Goal: Complete application form

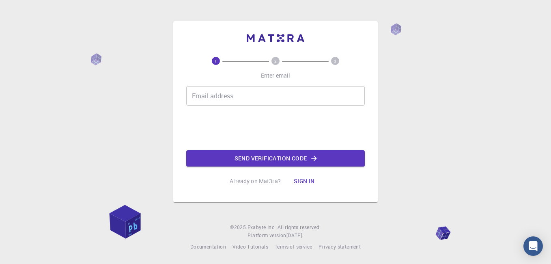
click at [321, 93] on input "Email address" at bounding box center [275, 95] width 179 height 19
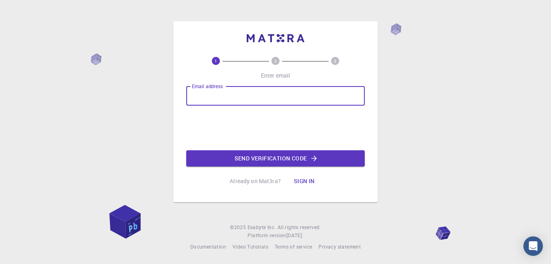
type input "[EMAIL_ADDRESS][DOMAIN_NAME]"
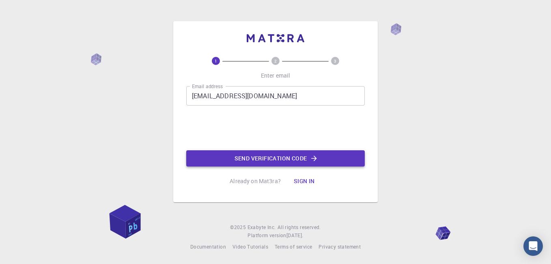
click at [270, 159] on button "Send verification code" at bounding box center [275, 158] width 179 height 16
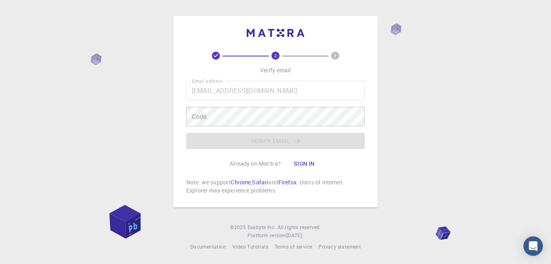
click at [217, 57] on icon at bounding box center [216, 56] width 8 height 8
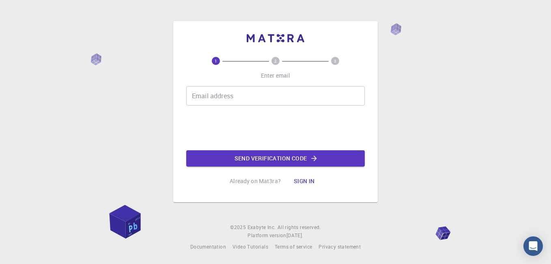
click at [329, 99] on input "Email address" at bounding box center [275, 95] width 179 height 19
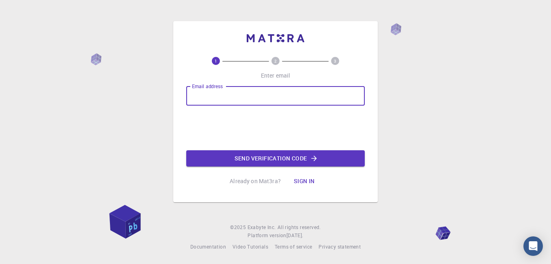
type input "[EMAIL_ADDRESS][DOMAIN_NAME]"
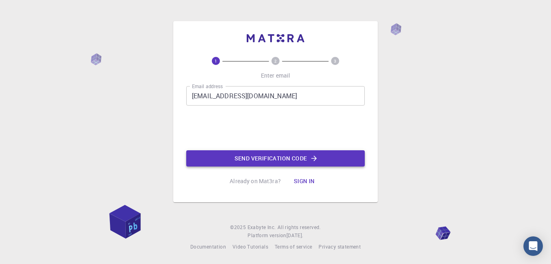
click at [331, 162] on button "Send verification code" at bounding box center [275, 158] width 179 height 16
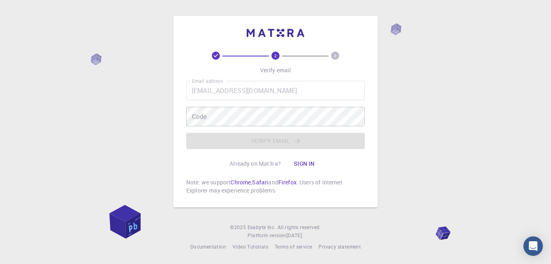
click at [100, 29] on div "2 3 Verify email Email address naveenpatiyal159@gmail.com Email address Code Co…" at bounding box center [275, 132] width 551 height 264
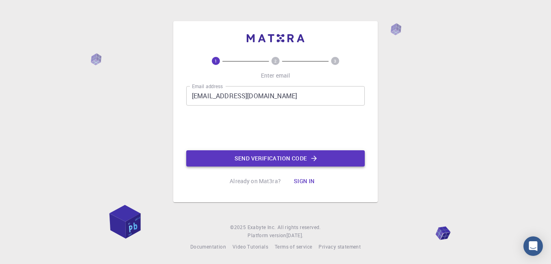
click at [244, 157] on button "Send verification code" at bounding box center [275, 158] width 179 height 16
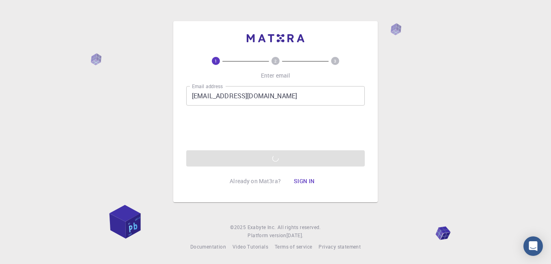
click at [244, 157] on div "Email address naveenpatiyal115599@gmail.com Email address 0cAFcWeA5PZJOir7pH3vf…" at bounding box center [275, 126] width 179 height 80
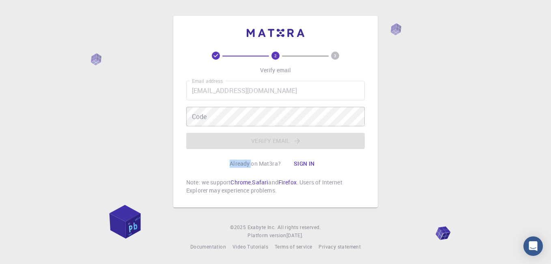
click at [166, 80] on div "2 3 Verify email Email address naveenpatiyal115599@gmail.com Email address Code…" at bounding box center [275, 132] width 551 height 264
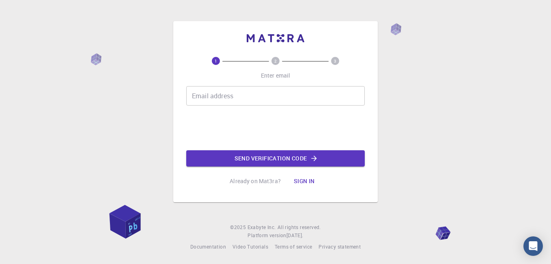
click at [320, 106] on input "Email address" at bounding box center [275, 95] width 179 height 19
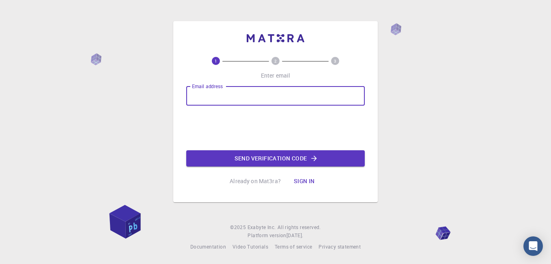
type input "naveenpatiyal115599@gmail.com"
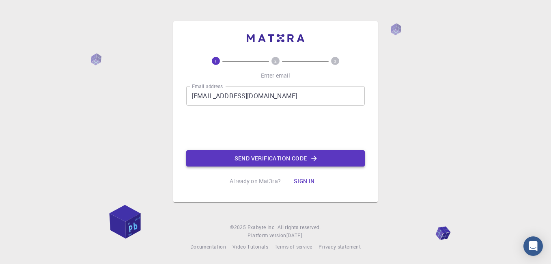
click at [240, 156] on button "Send verification code" at bounding box center [275, 158] width 179 height 16
click at [240, 158] on button "Send verification code" at bounding box center [275, 158] width 179 height 16
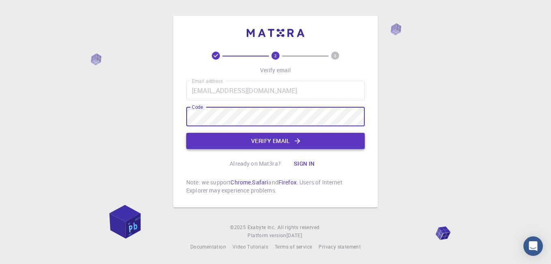
click at [352, 136] on button "Verify email" at bounding box center [275, 141] width 179 height 16
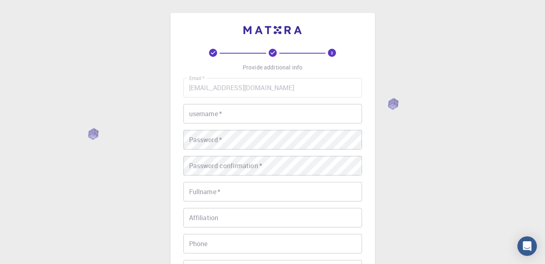
click at [334, 115] on input "username   *" at bounding box center [272, 113] width 179 height 19
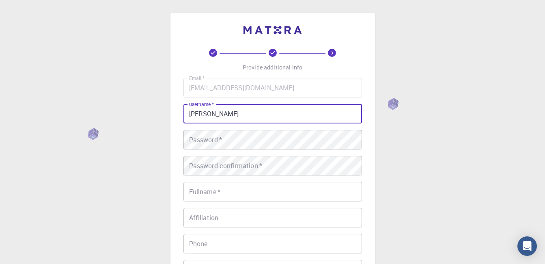
type input "Naveen patiyal"
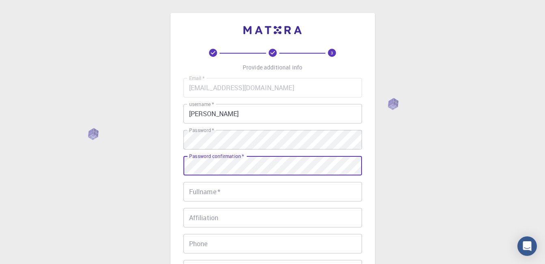
click at [334, 196] on input "Fullname   *" at bounding box center [272, 191] width 179 height 19
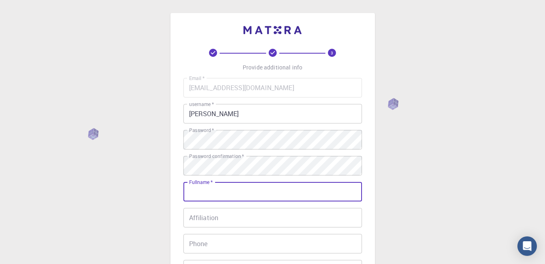
type input "Naveen patiyal"
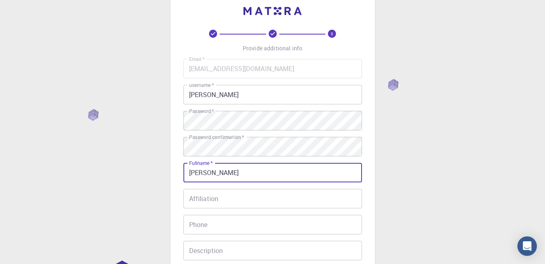
scroll to position [88, 0]
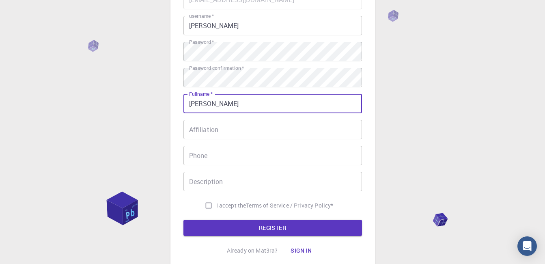
click at [315, 153] on input "Phone" at bounding box center [272, 155] width 179 height 19
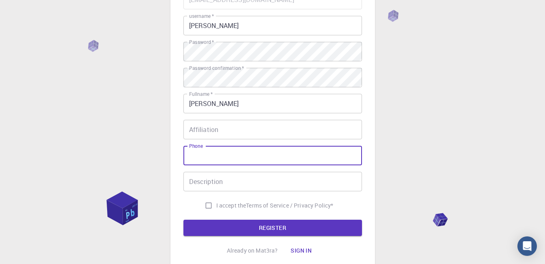
click at [321, 129] on input "Affiliation" at bounding box center [272, 129] width 179 height 19
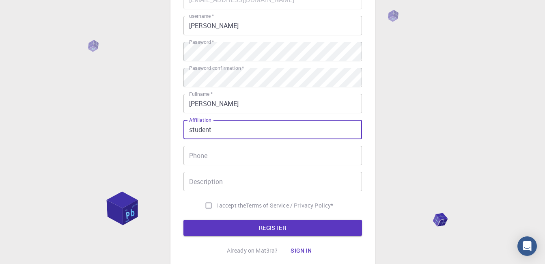
type input "student"
click at [319, 157] on input "Phone" at bounding box center [272, 155] width 179 height 19
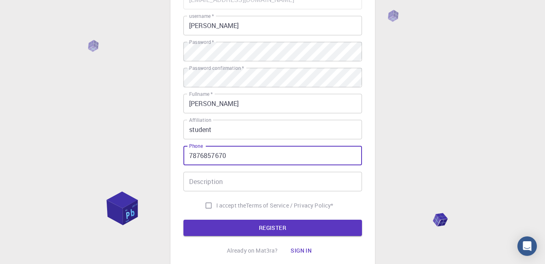
type input "7876857670"
click at [315, 179] on input "Description" at bounding box center [272, 181] width 179 height 19
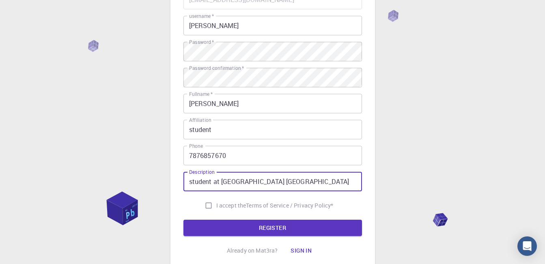
type input "student at panjab university chandigarh"
click at [206, 203] on input "I accept the Terms of Service / Privacy Policy *" at bounding box center [208, 205] width 15 height 15
checkbox input "true"
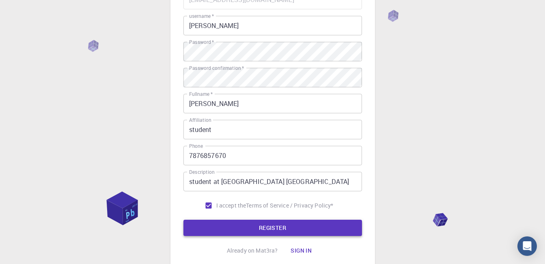
click at [219, 223] on button "REGISTER" at bounding box center [272, 228] width 179 height 16
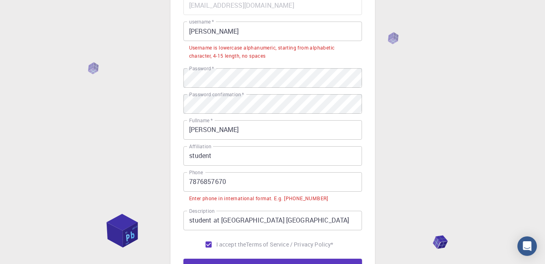
scroll to position [81, 0]
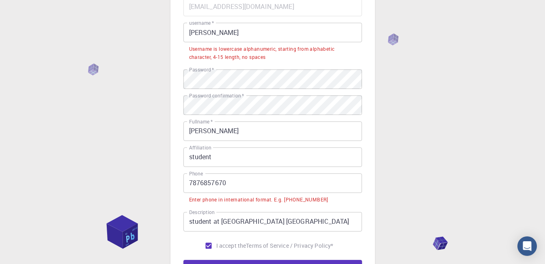
click at [213, 32] on input "Naveen patiyal" at bounding box center [272, 32] width 179 height 19
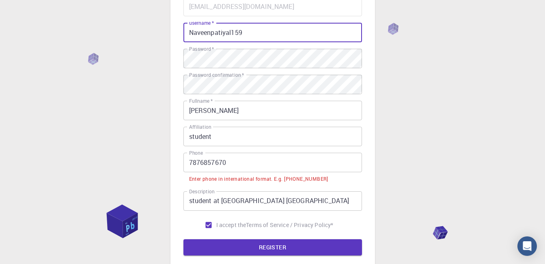
type input "Naveenpatiyal159"
click at [190, 163] on input "7876857670" at bounding box center [272, 162] width 179 height 19
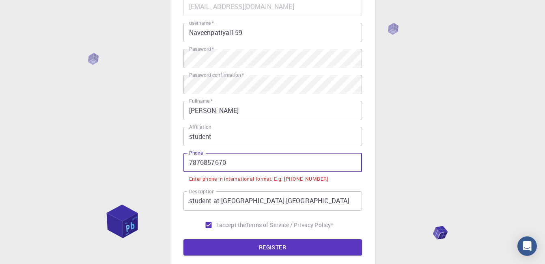
click at [237, 160] on input "7876857670" at bounding box center [272, 162] width 179 height 19
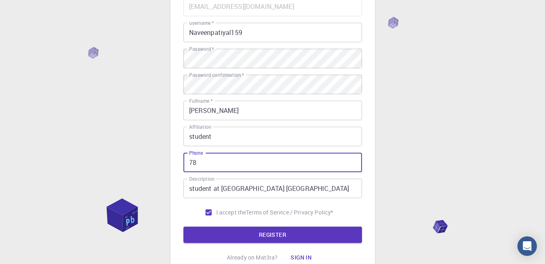
type input "7"
click at [183, 226] on button "REGISTER" at bounding box center [272, 234] width 179 height 16
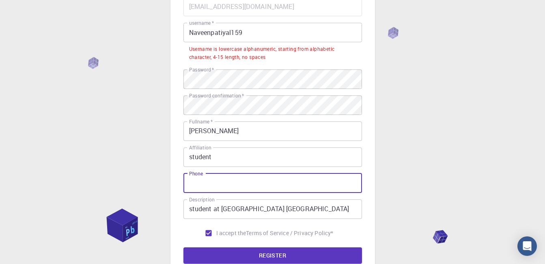
type input "="
type input "+919805136335"
click at [237, 160] on input "student" at bounding box center [272, 156] width 179 height 19
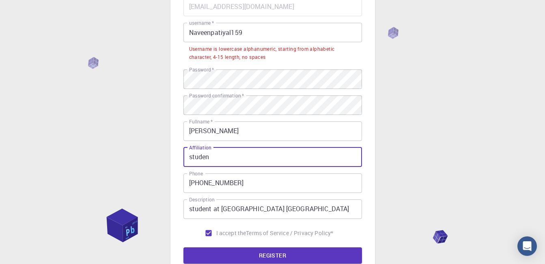
type input "student"
click at [226, 183] on input "+919805136335" at bounding box center [272, 182] width 179 height 19
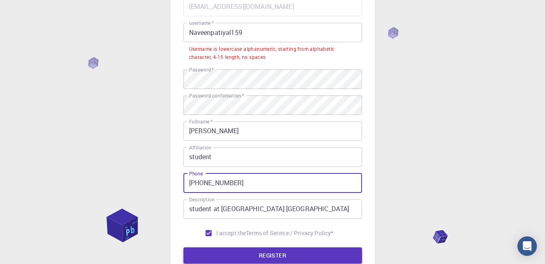
type input "+919805135335"
click at [252, 255] on button "REGISTER" at bounding box center [272, 255] width 179 height 16
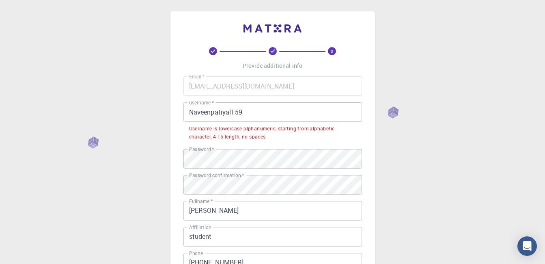
scroll to position [0, 0]
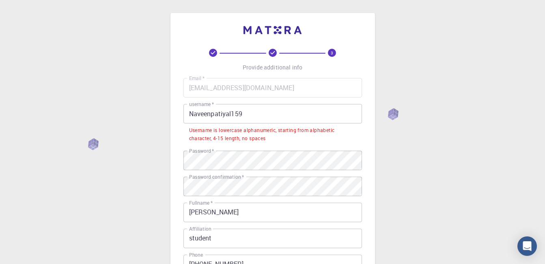
click at [270, 114] on input "Naveenpatiyal159" at bounding box center [272, 113] width 179 height 19
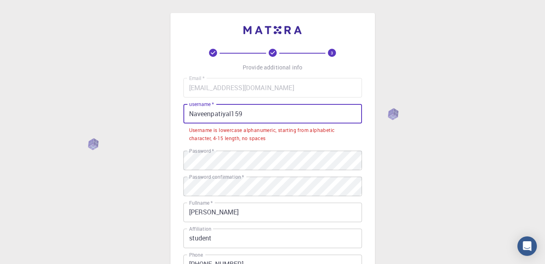
click at [232, 110] on input "Naveenpatiyal159" at bounding box center [272, 113] width 179 height 19
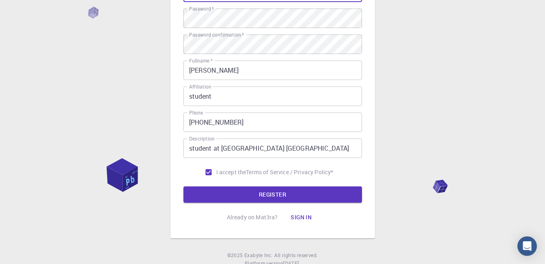
scroll to position [149, 0]
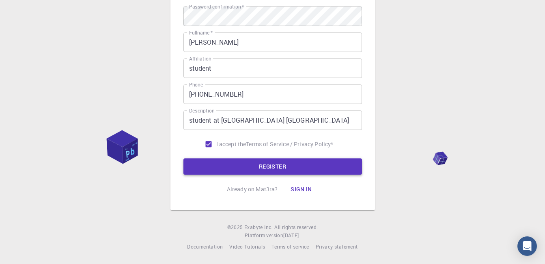
click at [311, 168] on button "REGISTER" at bounding box center [272, 166] width 179 height 16
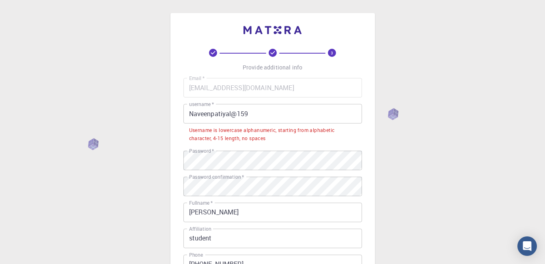
click at [195, 113] on input "Naveenpatiyal@159" at bounding box center [272, 113] width 179 height 19
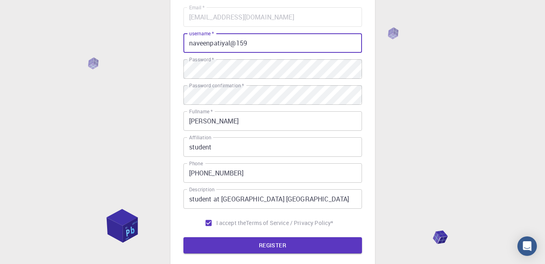
scroll to position [149, 0]
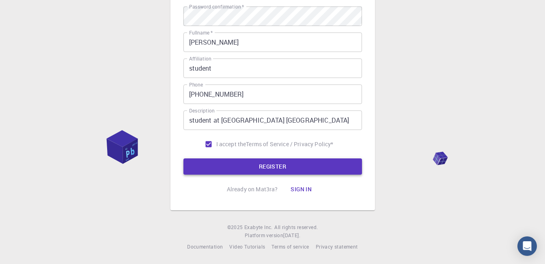
click at [222, 174] on button "REGISTER" at bounding box center [272, 166] width 179 height 16
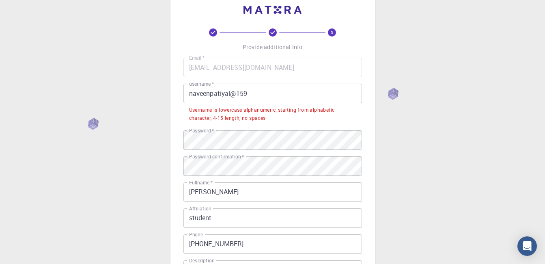
scroll to position [0, 0]
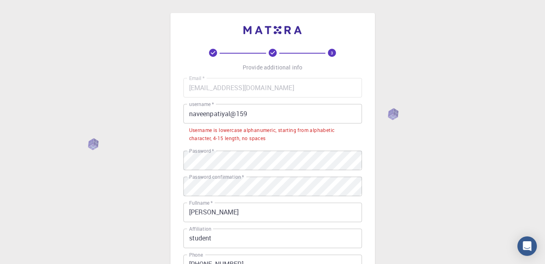
click at [189, 114] on input "naveenpatiyal@159" at bounding box center [272, 113] width 179 height 19
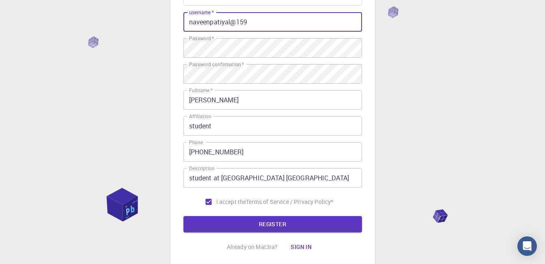
scroll to position [149, 0]
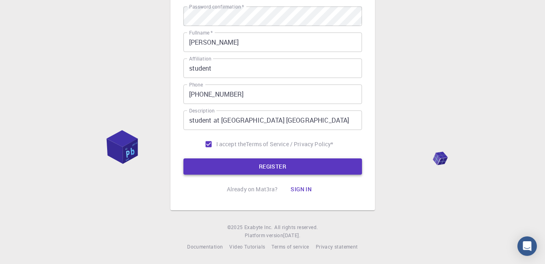
click at [261, 170] on button "REGISTER" at bounding box center [272, 166] width 179 height 16
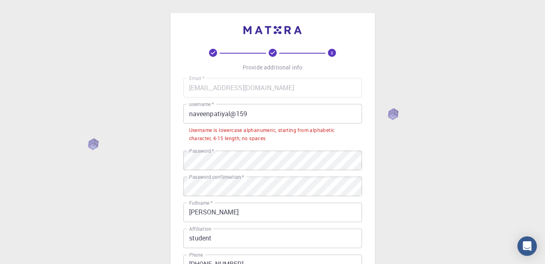
click at [186, 112] on input "naveenpatiyal@159" at bounding box center [272, 113] width 179 height 19
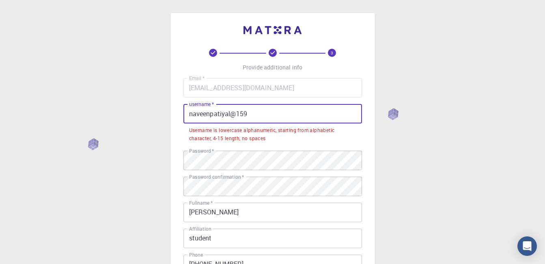
click at [266, 111] on input "naveenpatiyal@159" at bounding box center [272, 113] width 179 height 19
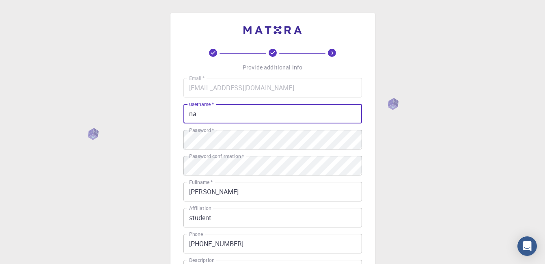
type input "n"
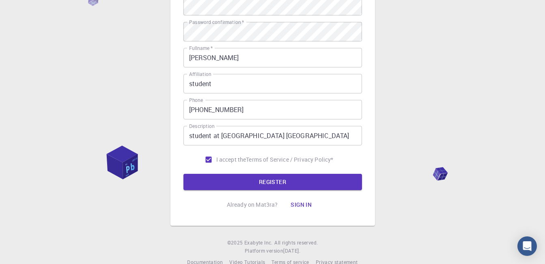
scroll to position [149, 0]
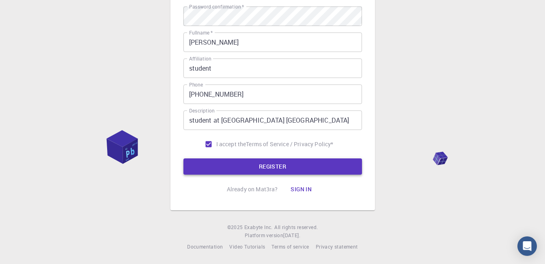
click at [278, 166] on button "REGISTER" at bounding box center [272, 166] width 179 height 16
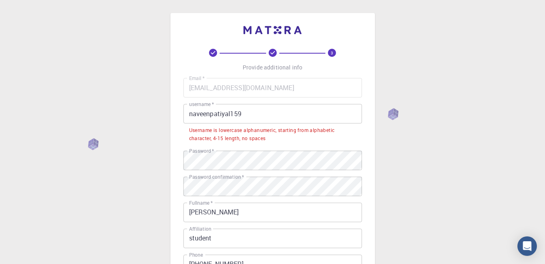
click at [255, 106] on input "naveenpatiyal159" at bounding box center [272, 113] width 179 height 19
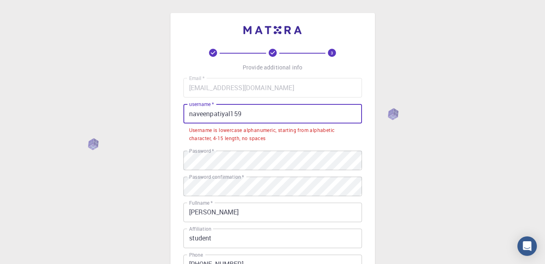
click at [229, 114] on input "naveenpatiyal159" at bounding box center [272, 113] width 179 height 19
click at [246, 112] on input "naveenpatiyal159" at bounding box center [272, 113] width 179 height 19
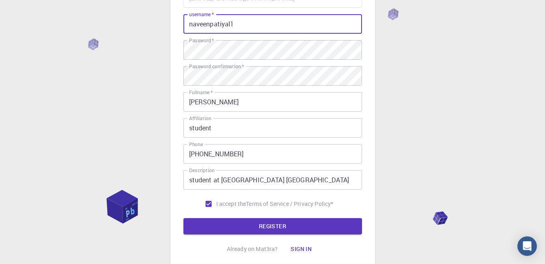
scroll to position [149, 0]
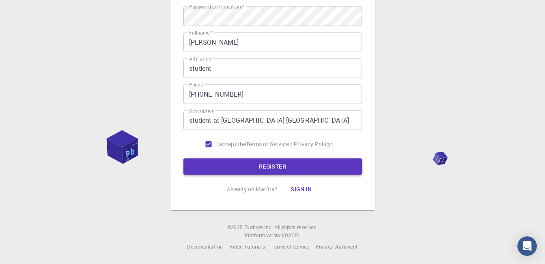
type input "naveenpatiyal1"
click at [251, 167] on button "REGISTER" at bounding box center [272, 166] width 179 height 16
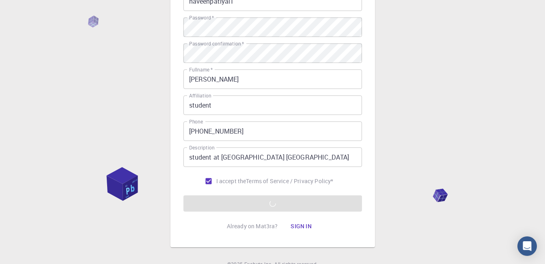
scroll to position [115, 0]
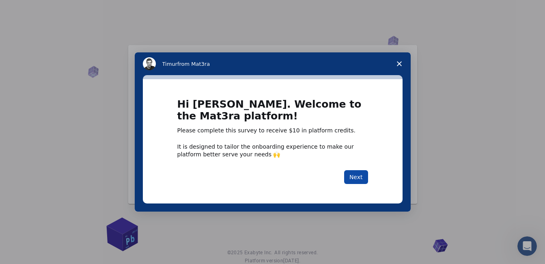
click at [349, 180] on button "Next" at bounding box center [356, 177] width 24 height 14
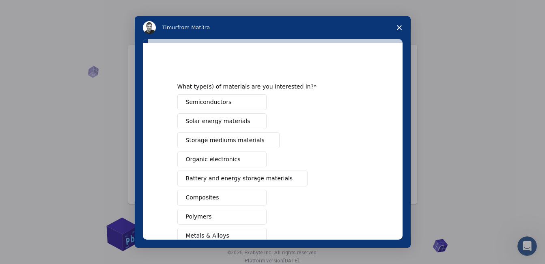
click at [355, 179] on div "Semiconductors Solar energy materials Storage mediums materials Organic electro…" at bounding box center [272, 207] width 191 height 226
click at [217, 99] on span "Semiconductors" at bounding box center [209, 102] width 46 height 9
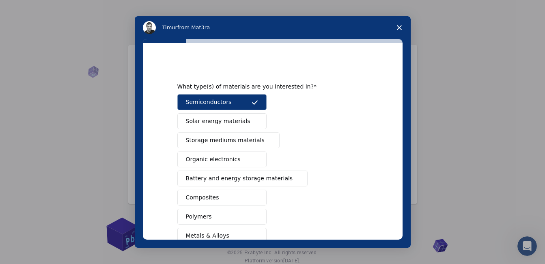
click at [216, 120] on span "Solar energy materials" at bounding box center [218, 121] width 65 height 9
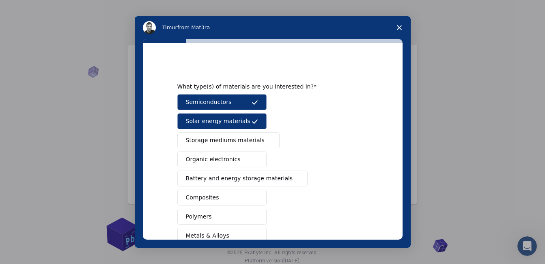
click at [218, 141] on span "Storage mediums materials" at bounding box center [225, 140] width 79 height 9
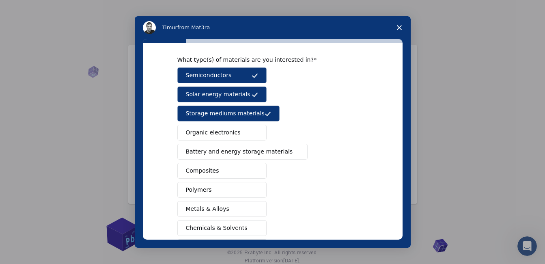
scroll to position [27, 0]
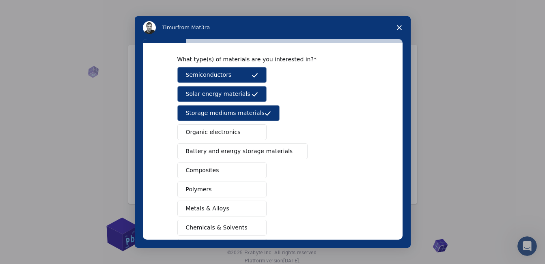
click at [216, 115] on span "Storage mediums materials" at bounding box center [225, 113] width 79 height 9
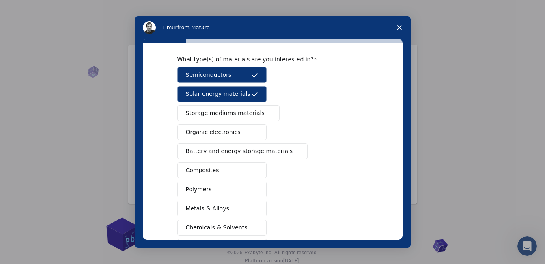
click at [211, 128] on span "Organic electronics" at bounding box center [213, 132] width 55 height 9
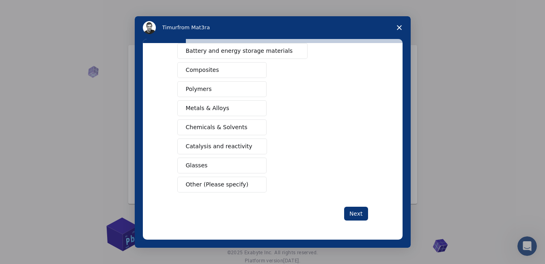
scroll to position [128, 0]
click at [213, 114] on button "Metals & Alloys" at bounding box center [221, 108] width 89 height 16
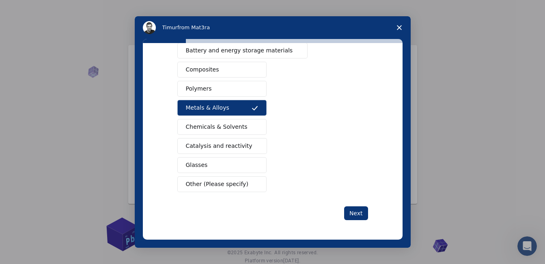
click at [213, 127] on span "Chemicals & Solvents" at bounding box center [217, 127] width 62 height 9
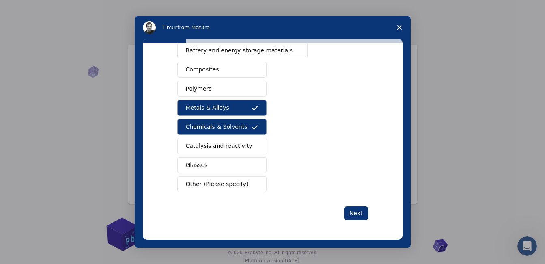
click at [207, 159] on button "Glasses" at bounding box center [221, 165] width 89 height 16
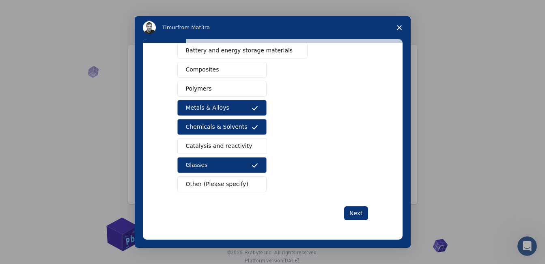
click at [207, 154] on div "Semiconductors Solar energy materials Storage mediums materials Organic electro…" at bounding box center [272, 79] width 191 height 226
click at [201, 151] on button "Catalysis and reactivity" at bounding box center [222, 146] width 90 height 16
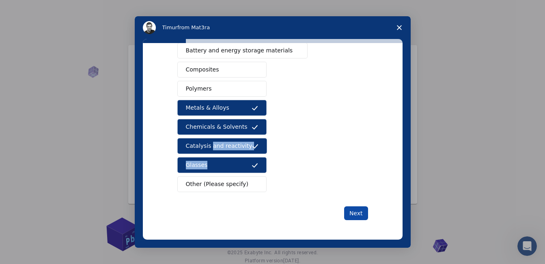
click at [350, 211] on button "Next" at bounding box center [356, 213] width 24 height 14
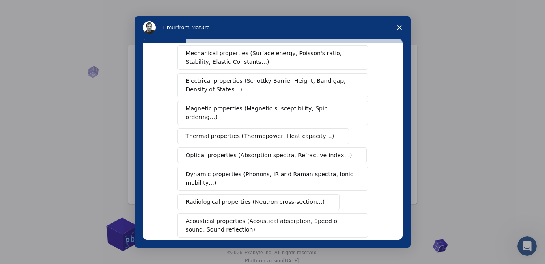
scroll to position [27, 0]
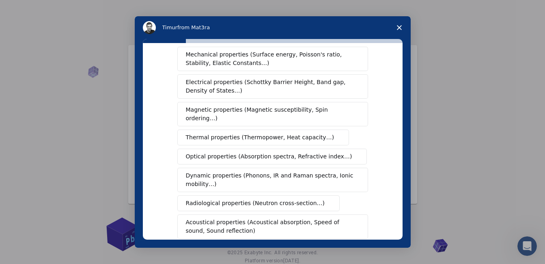
click at [279, 67] on span "Mechanical properties (Surface energy, Poisson's ratio, Stability, Elastic Cons…" at bounding box center [270, 58] width 169 height 17
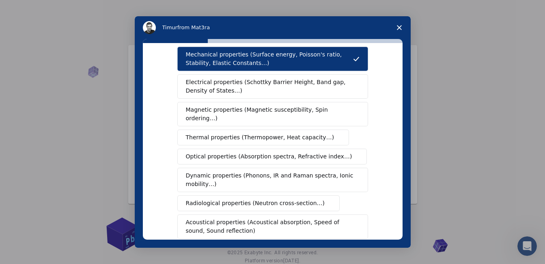
click at [282, 95] on span "Electrical properties (Schottky Barrier Height, Band gap, Density of States…)" at bounding box center [270, 86] width 169 height 17
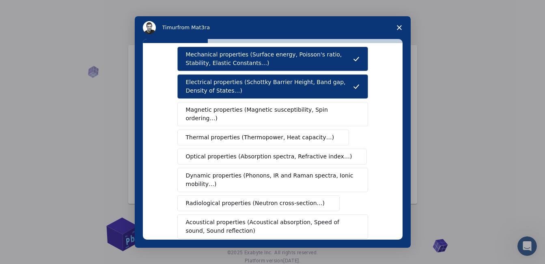
click at [276, 133] on span "Thermal properties (Thermopower, Heat capacity…)" at bounding box center [260, 137] width 149 height 9
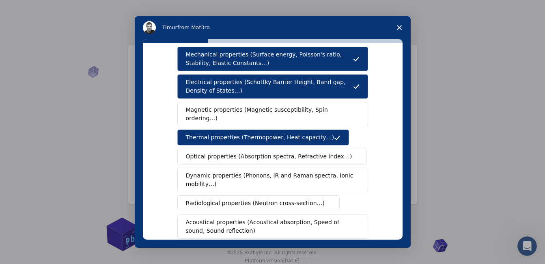
click at [276, 171] on span "Dynamic properties (Phonons, IR and Raman spectra, Ionic mobility…)" at bounding box center [270, 179] width 168 height 17
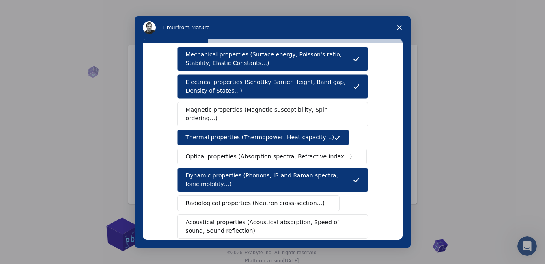
click at [278, 203] on div "Mechanical properties (Surface energy, Poisson's ratio, Stability, Elastic Cons…" at bounding box center [272, 166] width 191 height 239
click at [278, 218] on span "Acoustical properties (Acoustical absorption, Speed of sound, Sound reflection)" at bounding box center [270, 226] width 169 height 17
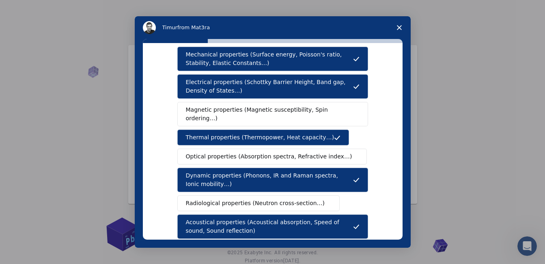
click at [272, 202] on button "Radiological properties (Neutron cross-section…)" at bounding box center [258, 203] width 163 height 16
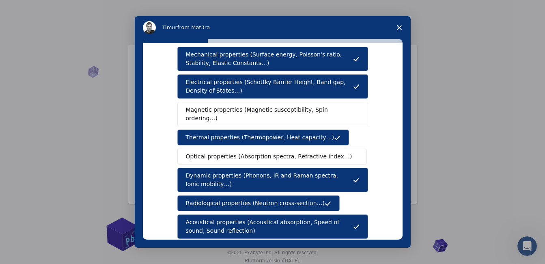
scroll to position [170, 0]
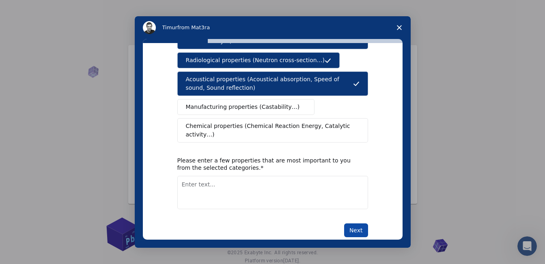
click at [345, 223] on button "Next" at bounding box center [356, 230] width 24 height 14
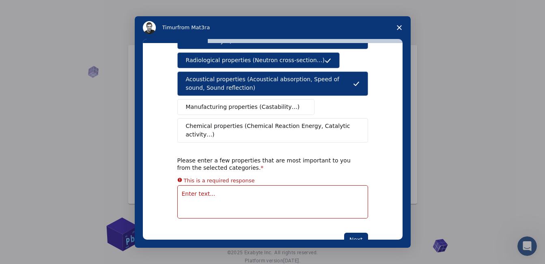
click at [300, 194] on div "What type(s) of properties are you interested in? Mechanical properties (Surfac…" at bounding box center [272, 69] width 191 height 354
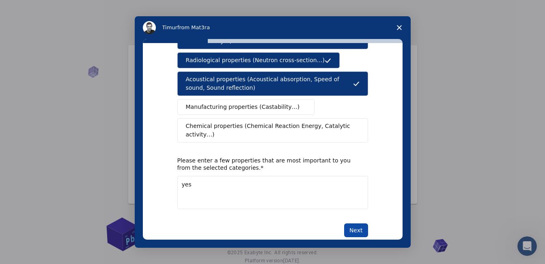
type textarea "yes"
click at [351, 223] on button "Next" at bounding box center [356, 230] width 24 height 14
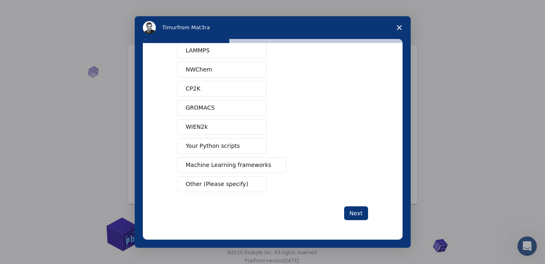
scroll to position [0, 0]
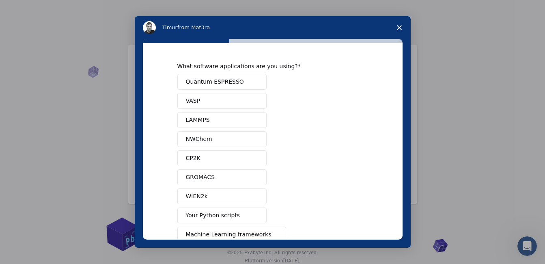
drag, startPoint x: 351, startPoint y: 217, endPoint x: 315, endPoint y: 203, distance: 38.7
click at [315, 203] on div "Quantum ESPRESSO VASP LAMMPS NWChem CP2K GROMACS WIEN2k Your Python scripts Mac…" at bounding box center [272, 168] width 191 height 188
click at [243, 79] on button "Quantum ESPRESSO" at bounding box center [221, 82] width 89 height 16
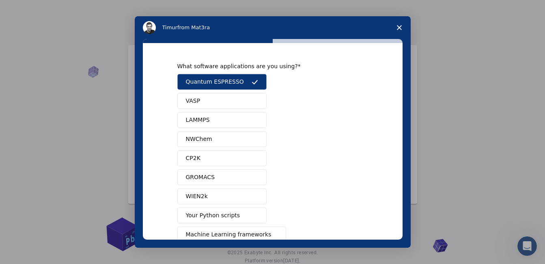
scroll to position [34, 0]
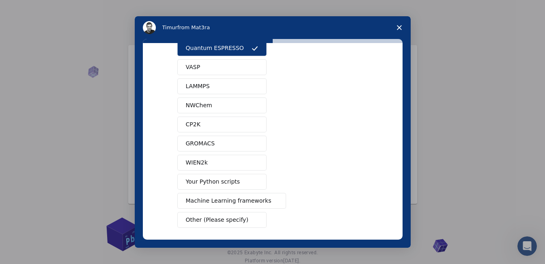
click at [236, 200] on span "Machine Learning frameworks" at bounding box center [229, 200] width 86 height 9
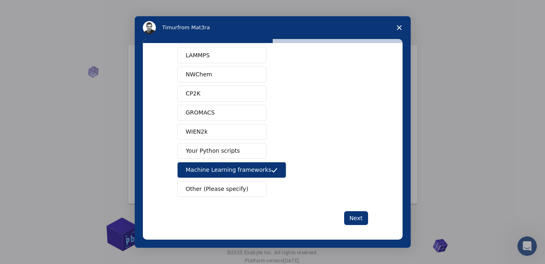
scroll to position [69, 0]
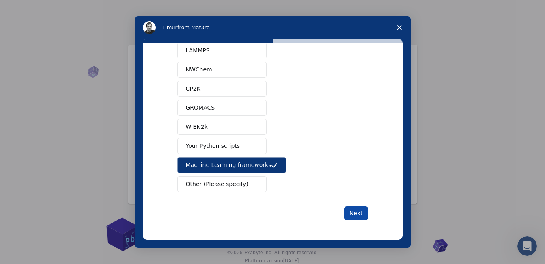
click at [348, 213] on button "Next" at bounding box center [356, 213] width 24 height 14
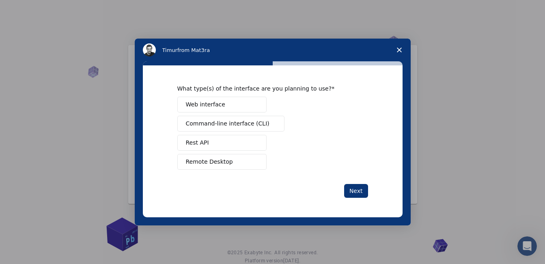
scroll to position [0, 0]
click at [235, 165] on button "Remote Desktop" at bounding box center [221, 162] width 89 height 16
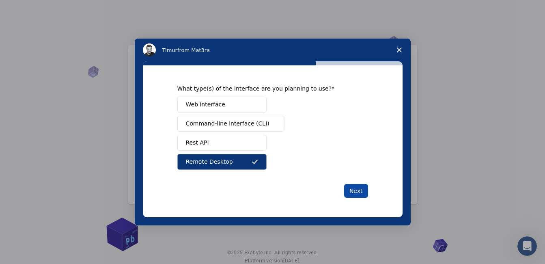
click at [354, 196] on button "Next" at bounding box center [356, 191] width 24 height 14
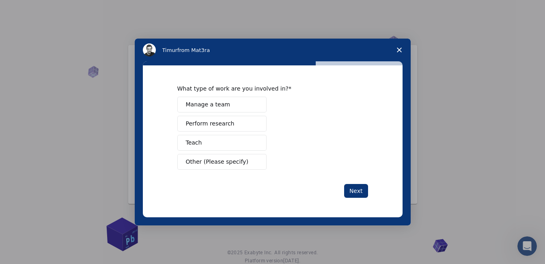
click at [354, 188] on button "Next" at bounding box center [356, 191] width 24 height 14
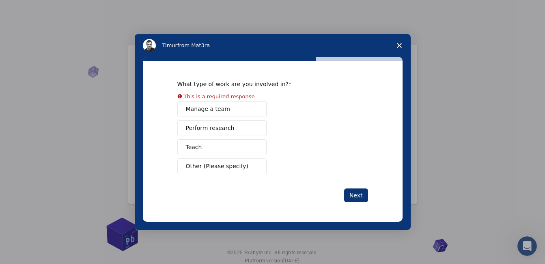
click at [241, 121] on button "Perform research" at bounding box center [221, 128] width 89 height 16
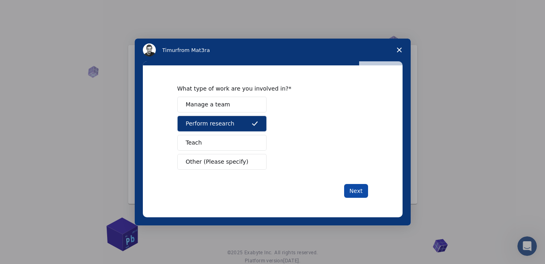
click at [355, 194] on button "Next" at bounding box center [356, 191] width 24 height 14
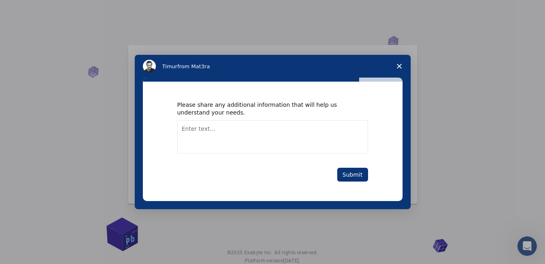
click at [300, 146] on textarea "Enter text..." at bounding box center [272, 136] width 191 height 33
type textarea "let go"
click at [345, 177] on button "Submit" at bounding box center [352, 175] width 31 height 14
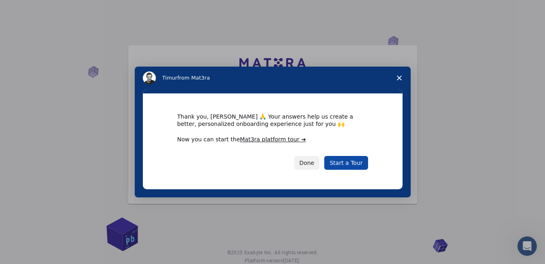
click at [347, 167] on link "Start a Tour" at bounding box center [345, 163] width 43 height 14
